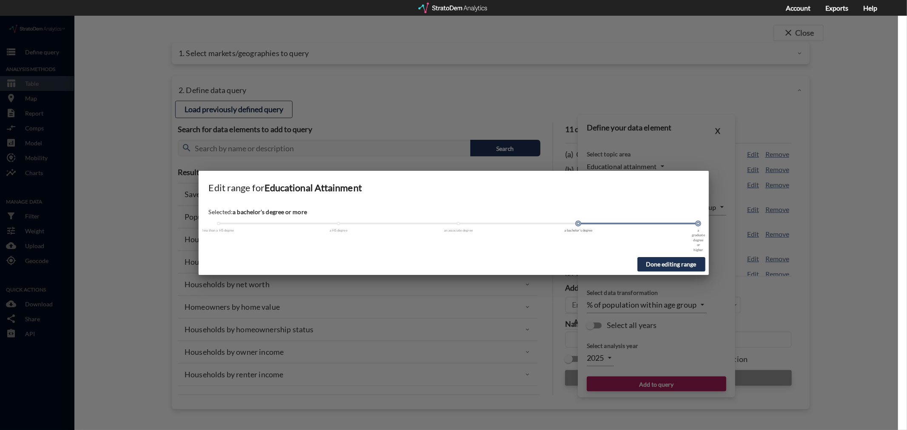
scroll to position [425, 0]
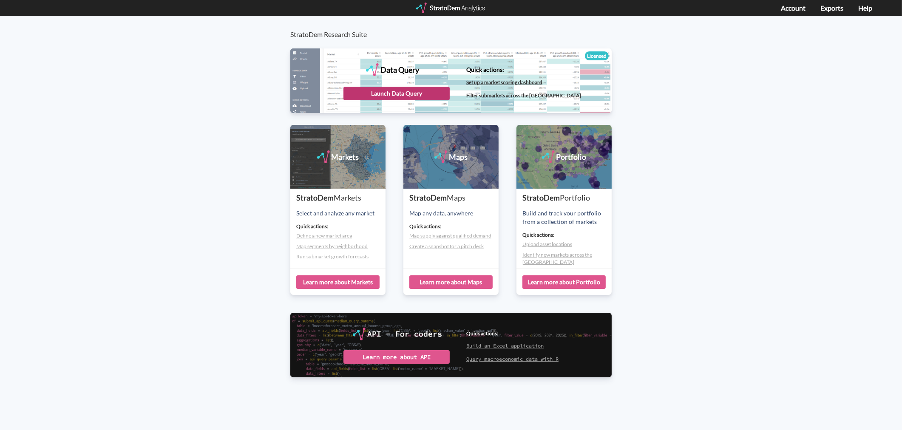
click at [377, 92] on div "Launch Data Query" at bounding box center [396, 94] width 106 height 14
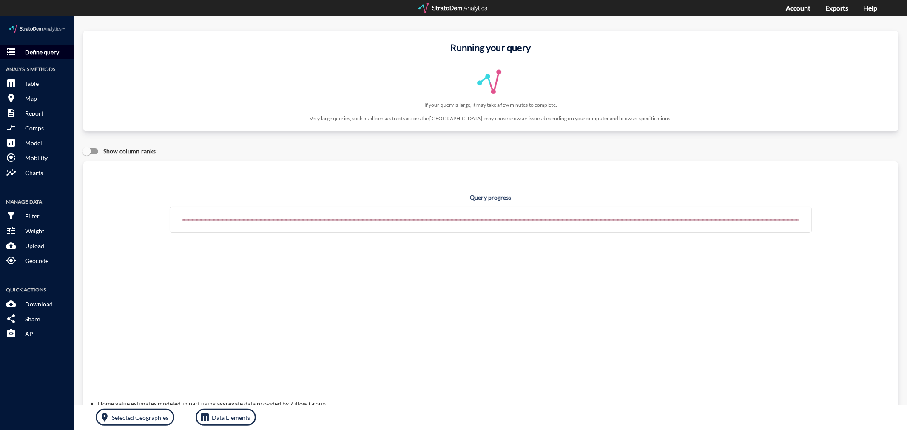
click p "Define query"
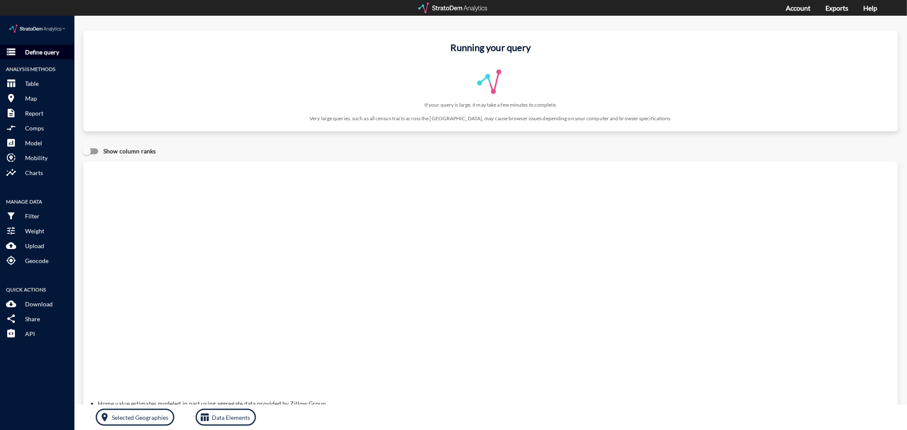
click p "Define query"
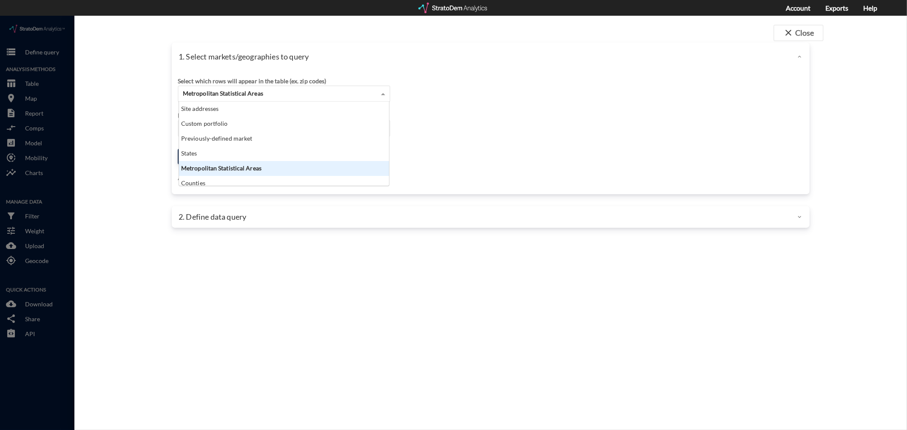
click div "Metropolitan Statistical Areas"
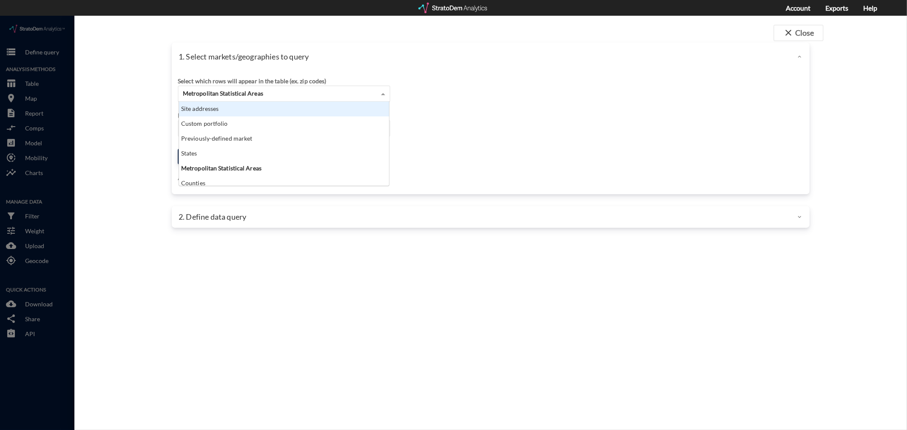
click div "Site addresses"
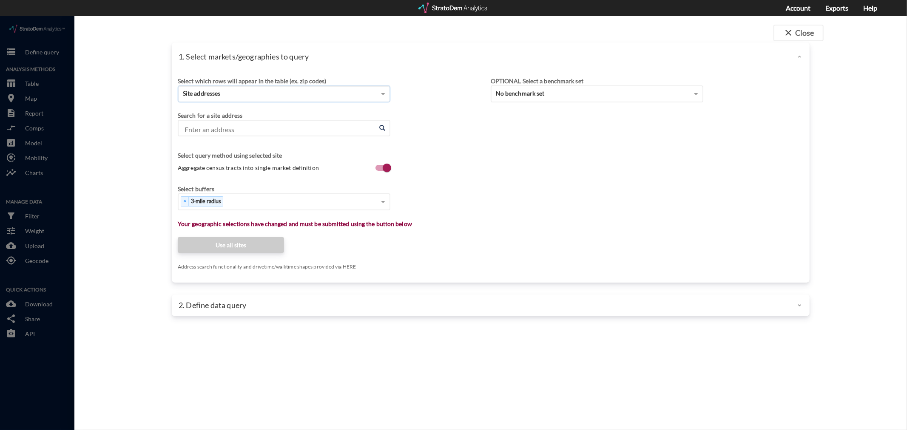
click input "Enter an address"
type input "2985 Sweetroot Road"
paste input "2985 Sweetroot Rd, New Braunfels, TX 78130"
type input "2985 Sweetroot Rd, New Braunfels, TX 78130"
paste input "2825 Sophie Ln, New Braunfels, TX 78130"
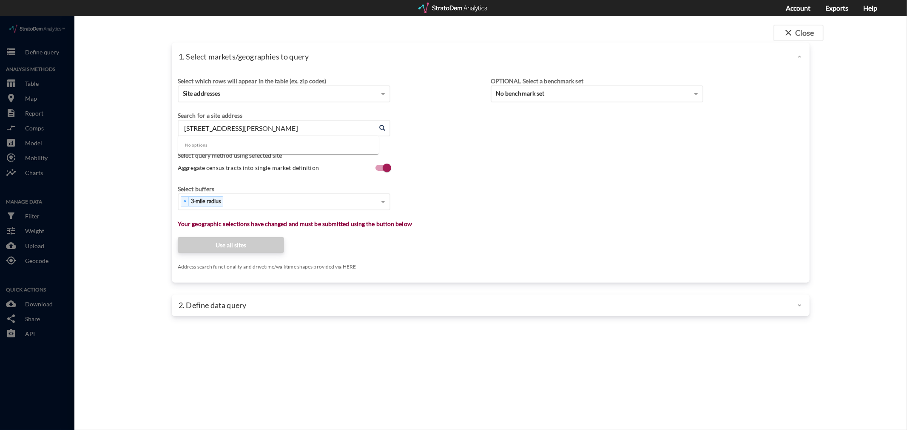
type input "2825 Sophie Ln, New Braunfels, TX 78130"
click input "Enter an address"
paste input "2825 Sophie Ln, New Braunfels, TX 78130"
type input "2825 Sophie Ln, New Braunfels, TX 78130"
paste input "269 Creekside Crossing, New Braunfels, TX 78130"
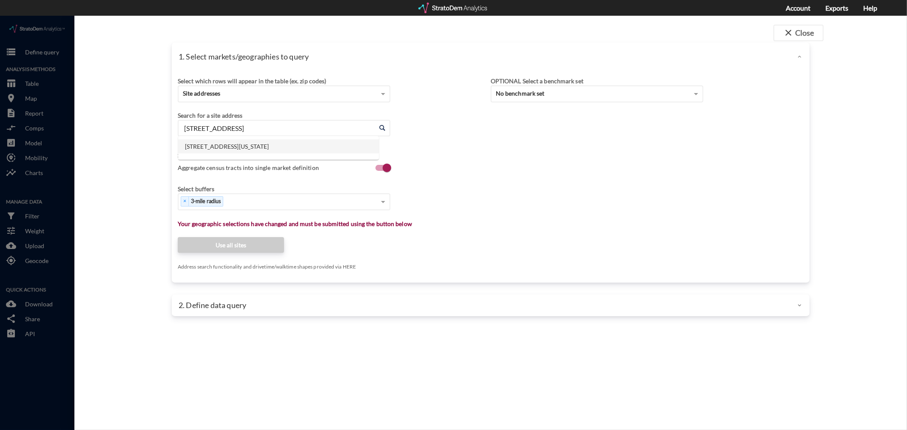
click li "269 Creekside Xing, New Braunfels, Texas"
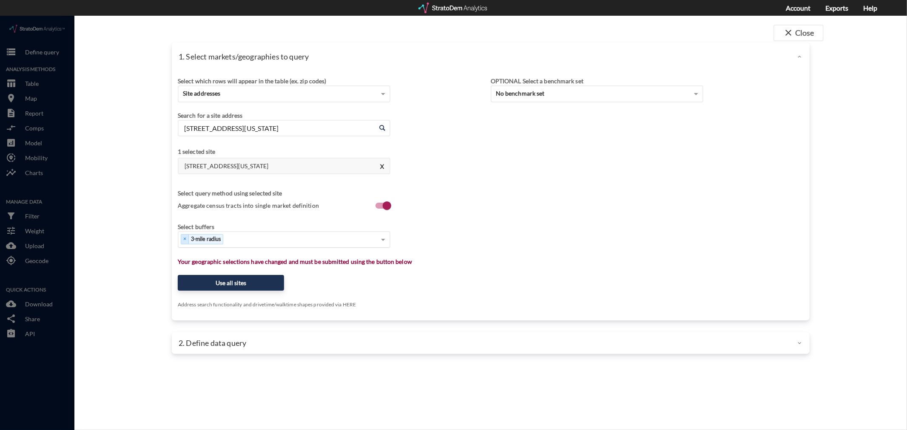
type input "269 Creekside Xing, New Braunfels, Texas"
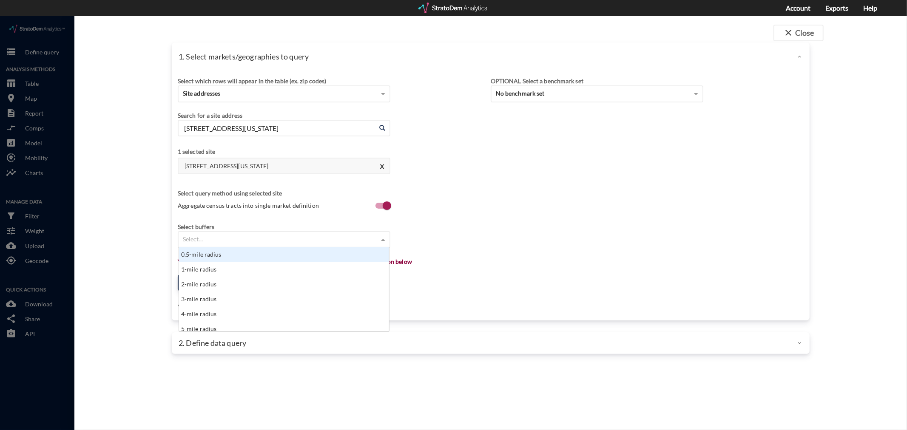
click div "Select..."
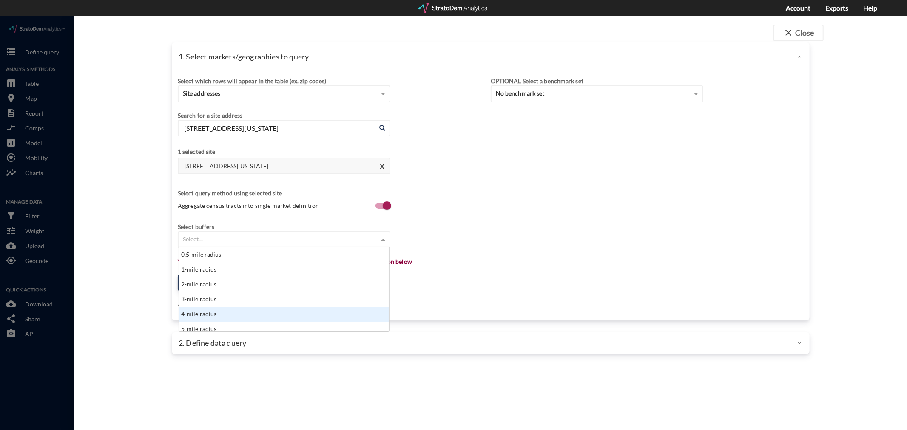
scroll to position [4, 0]
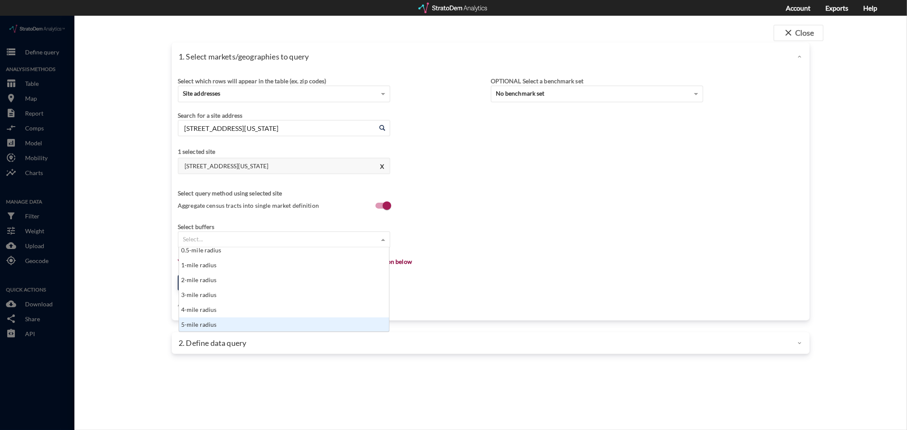
click div "5-mile radius"
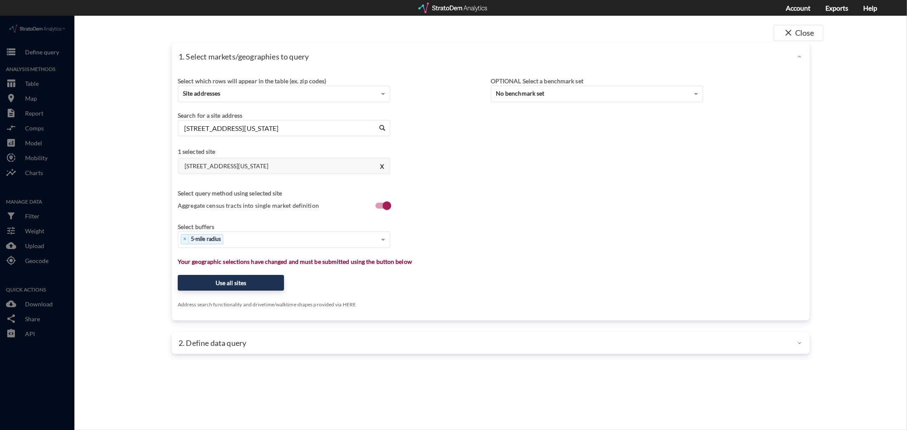
drag, startPoint x: 454, startPoint y: 232, endPoint x: 448, endPoint y: 237, distance: 7.5
click div "Select which rows will appear in the table (ex. zip codes) Site addresses Selec…"
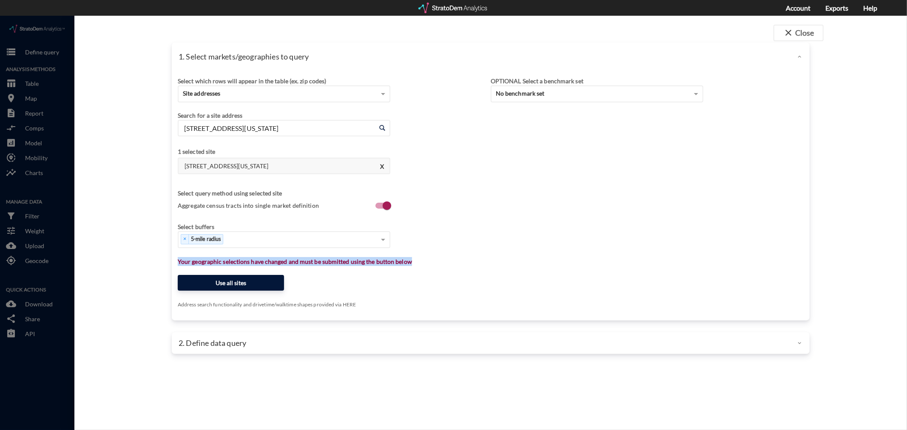
click button "Use all sites"
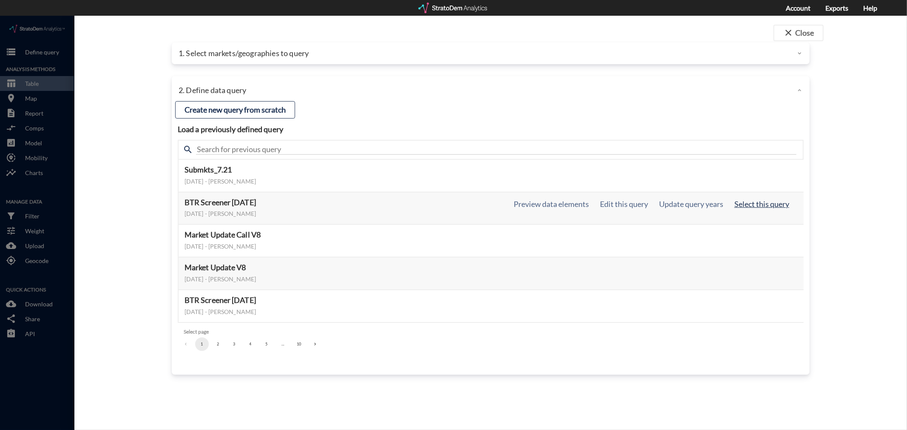
click button "Select this query"
